Goal: Check status

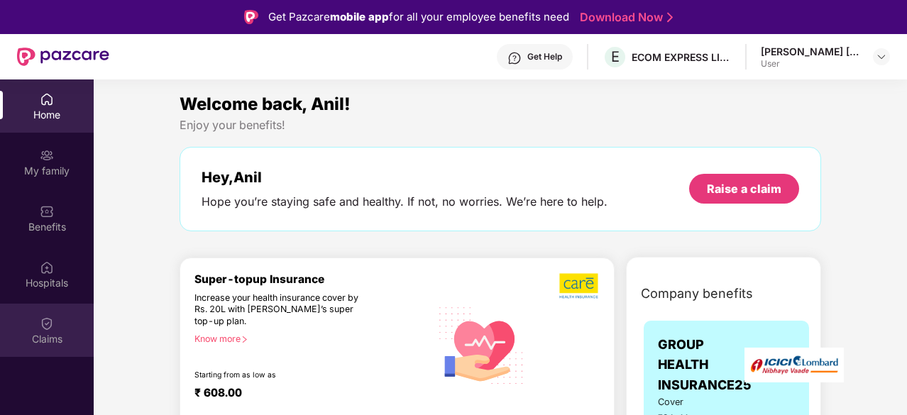
click at [55, 321] on div "Claims" at bounding box center [47, 330] width 94 height 53
